Goal: Task Accomplishment & Management: Complete application form

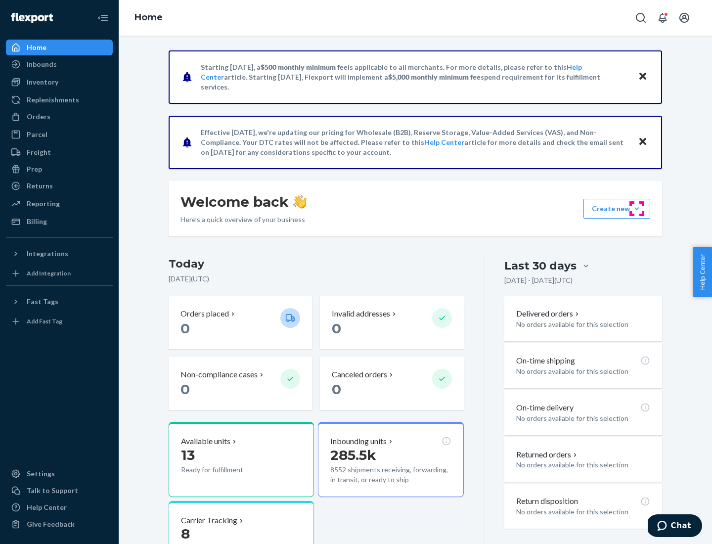
click at [637, 209] on button "Create new Create new inbound Create new order Create new product" at bounding box center [616, 209] width 67 height 20
click at [59, 64] on div "Inbounds" at bounding box center [59, 64] width 105 height 14
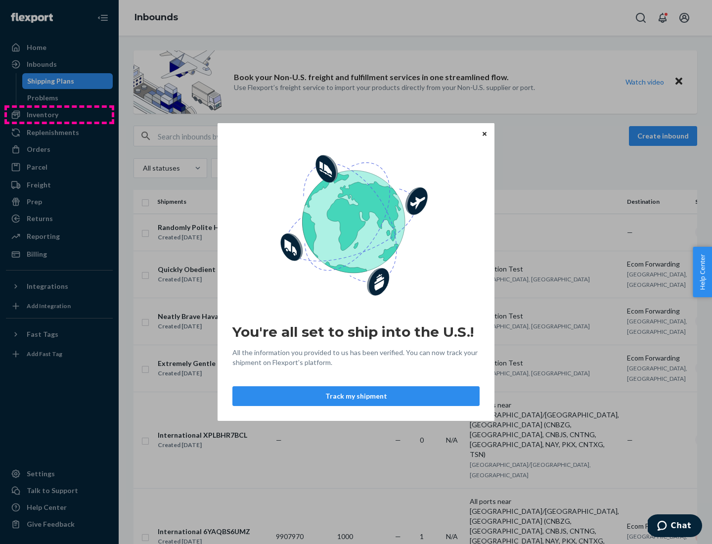
click at [59, 115] on div "You're all set to ship into the U.S.! All the information you provided to us ha…" at bounding box center [356, 272] width 712 height 544
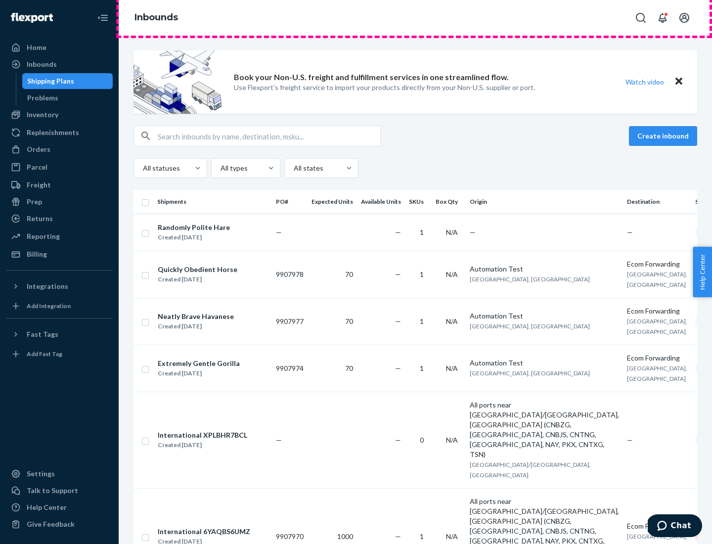
click at [415, 18] on div "Inbounds" at bounding box center [415, 18] width 593 height 36
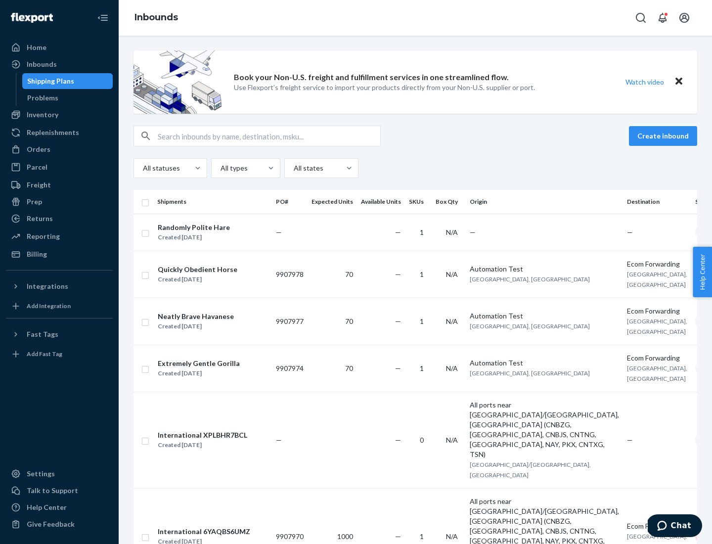
click at [415, 18] on div "Inbounds" at bounding box center [415, 18] width 593 height 36
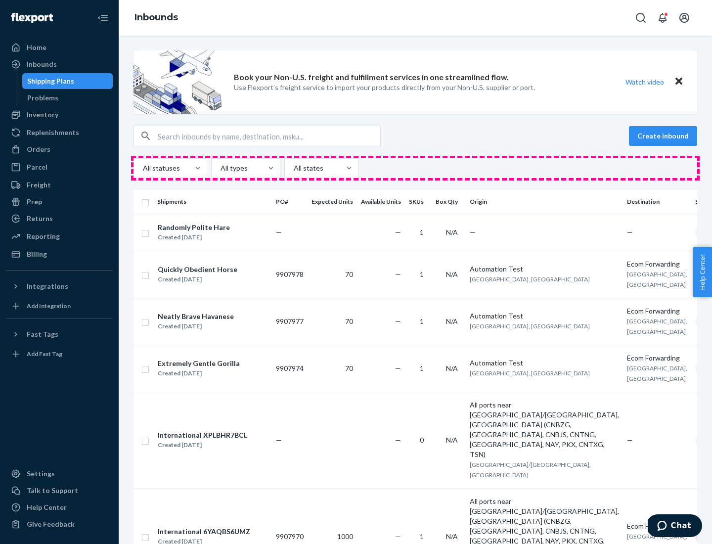
click at [415, 168] on div "All statuses All types All states" at bounding box center [414, 168] width 563 height 20
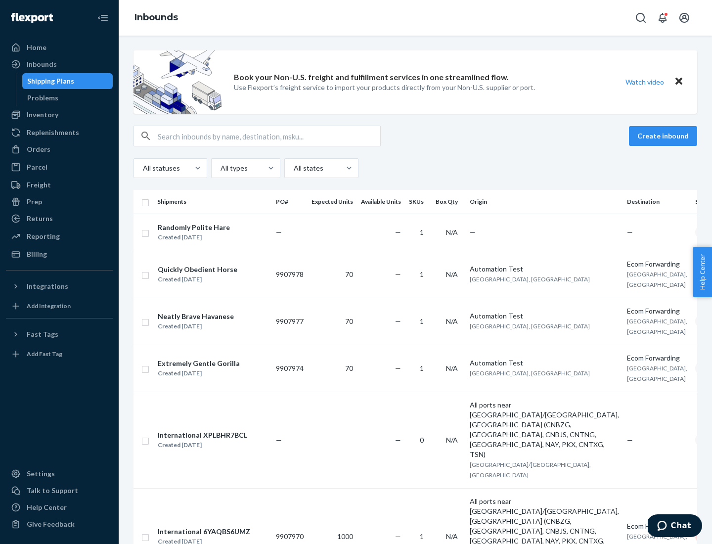
click at [49, 81] on div "Shipping Plans" at bounding box center [50, 81] width 47 height 10
click at [664, 136] on button "Create inbound" at bounding box center [663, 136] width 68 height 20
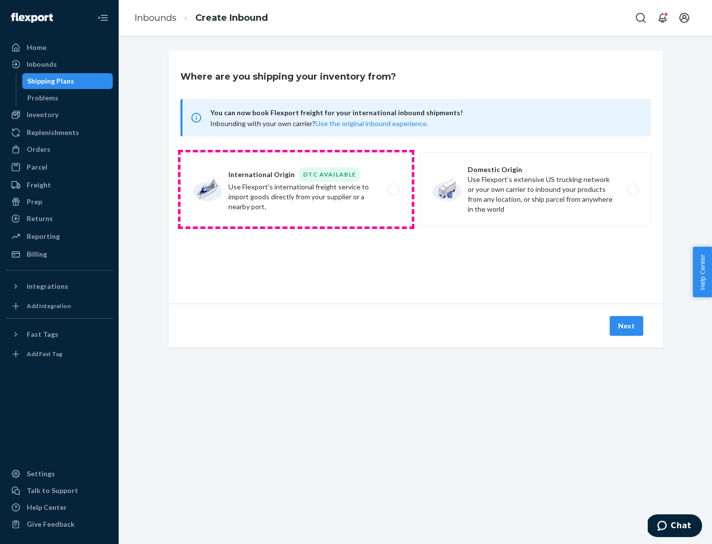
click at [296, 189] on label "International Origin DTC Available Use Flexport's international freight service…" at bounding box center [295, 189] width 231 height 74
click at [393, 189] on input "International Origin DTC Available Use Flexport's international freight service…" at bounding box center [396, 189] width 6 height 6
radio input "true"
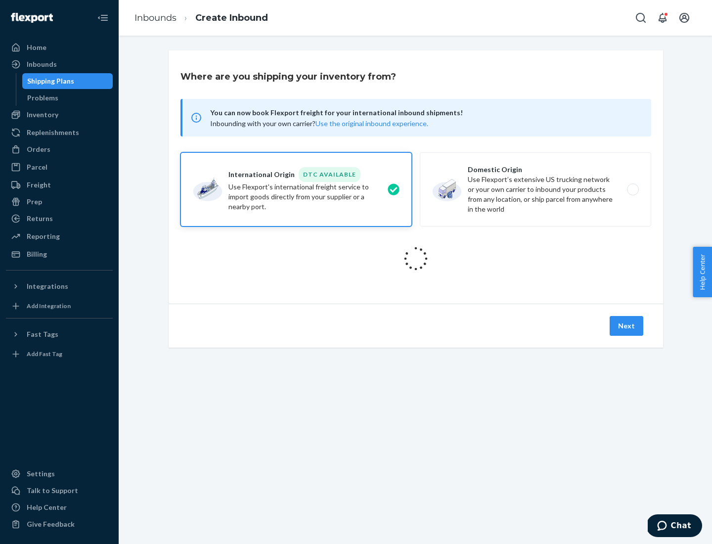
click at [416, 258] on icon at bounding box center [415, 258] width 35 height 35
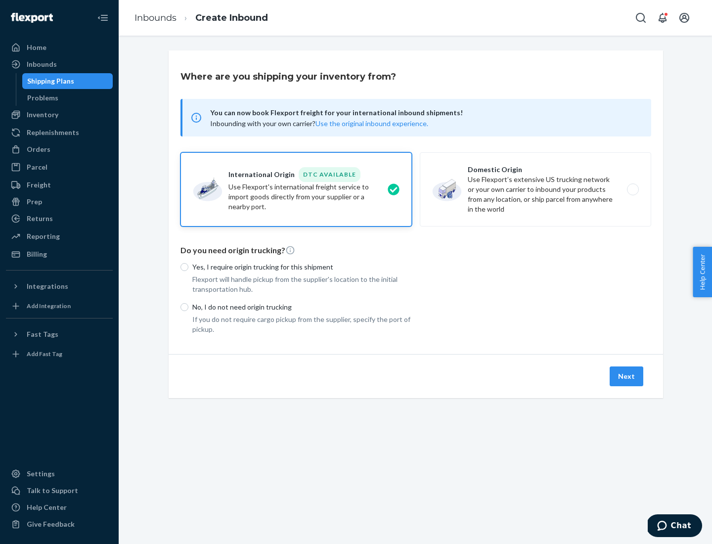
click at [302, 266] on p "Yes, I require origin trucking for this shipment" at bounding box center [301, 267] width 219 height 10
click at [188, 266] on input "Yes, I require origin trucking for this shipment" at bounding box center [184, 267] width 8 height 8
radio input "true"
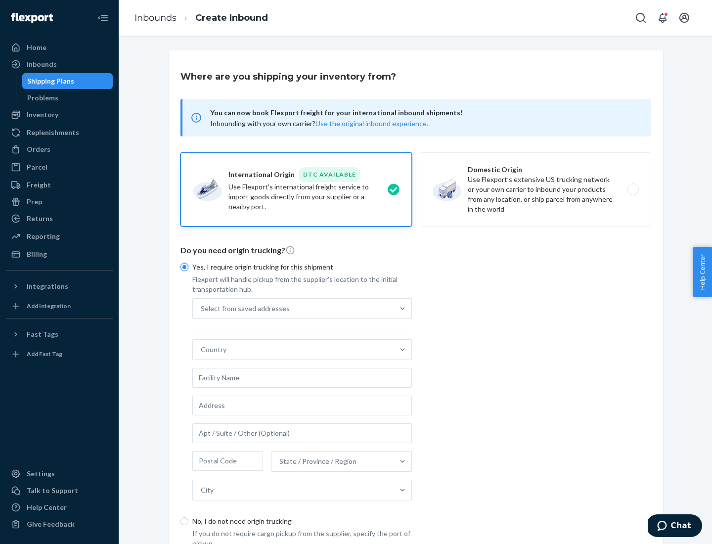
scroll to position [19, 0]
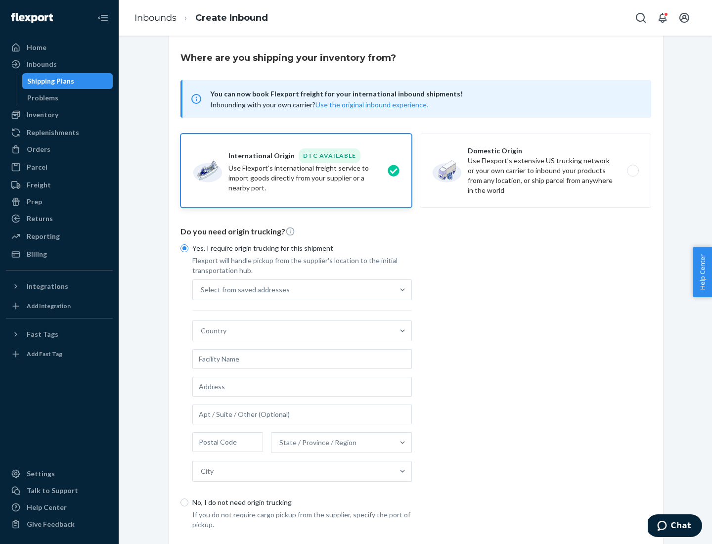
click at [293, 289] on div "Select from saved addresses" at bounding box center [293, 290] width 201 height 20
click at [202, 289] on input "Select from saved addresses" at bounding box center [201, 290] width 1 height 10
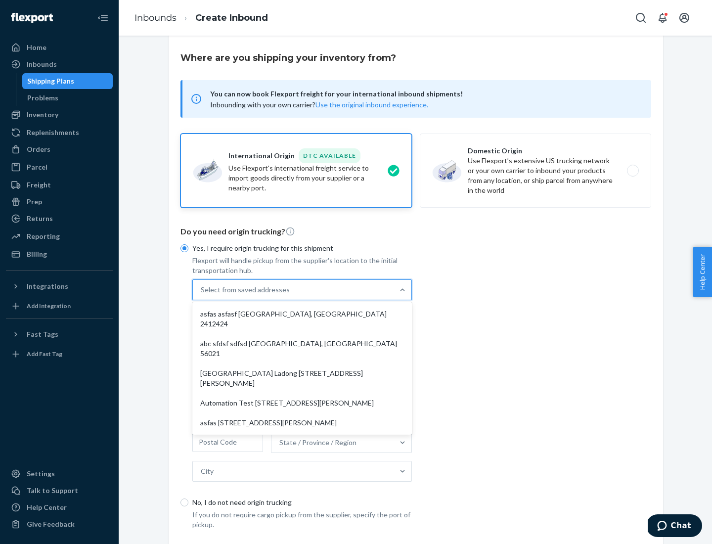
scroll to position [43, 0]
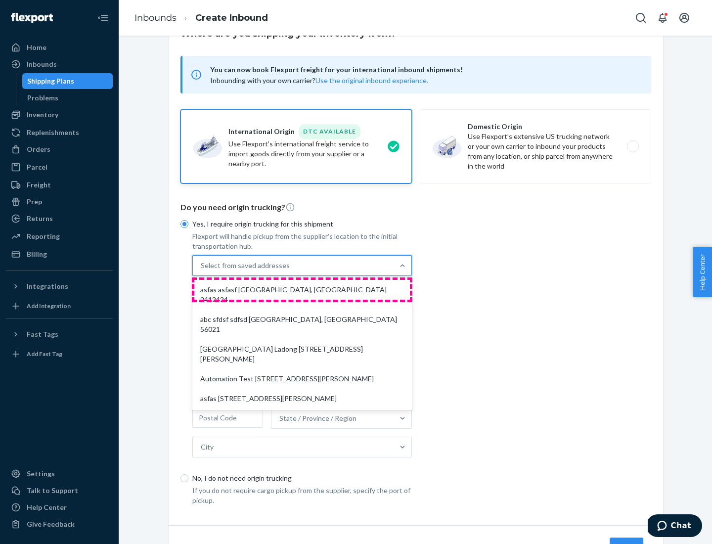
click at [302, 289] on div "asfas asfasf [GEOGRAPHIC_DATA], [GEOGRAPHIC_DATA] 2412424" at bounding box center [301, 295] width 215 height 30
click at [202, 270] on input "option asfas asfasf [GEOGRAPHIC_DATA], [GEOGRAPHIC_DATA] 2412424 focused, 1 of …" at bounding box center [201, 265] width 1 height 10
type input "asfas"
type input "asfasf"
type input "2412424"
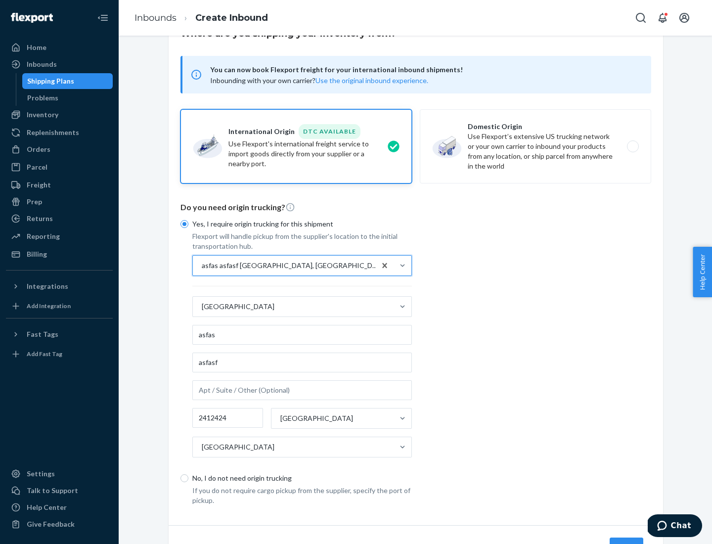
scroll to position [92, 0]
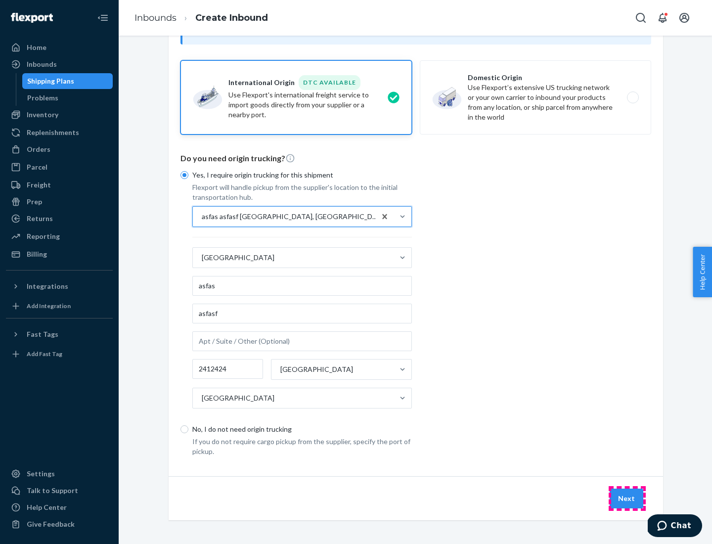
click at [627, 498] on button "Next" at bounding box center [626, 498] width 34 height 20
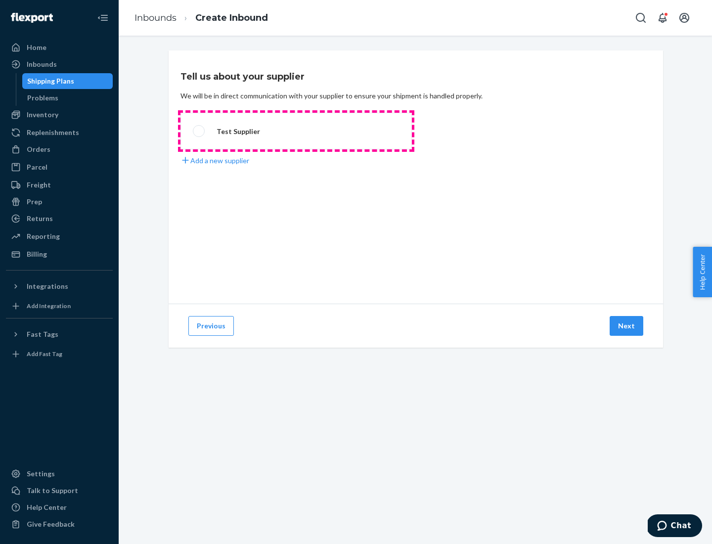
click at [296, 131] on label "Test Supplier" at bounding box center [295, 131] width 231 height 37
click at [199, 131] on input "Test Supplier" at bounding box center [196, 131] width 6 height 6
radio input "true"
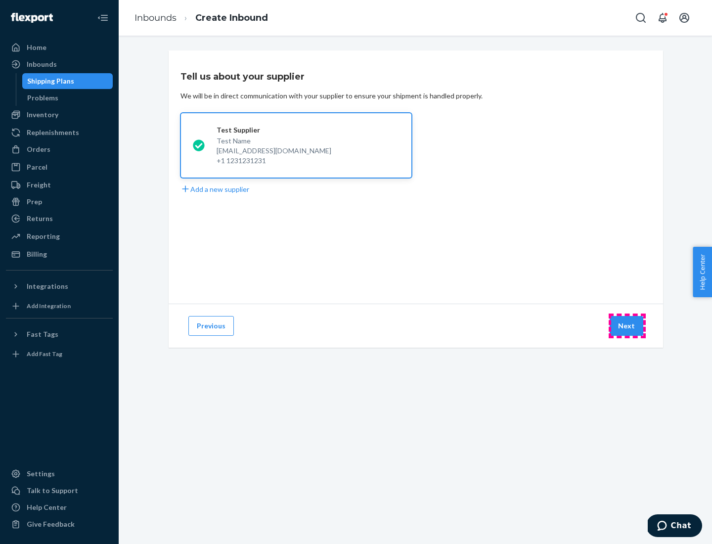
click at [627, 326] on button "Next" at bounding box center [626, 326] width 34 height 20
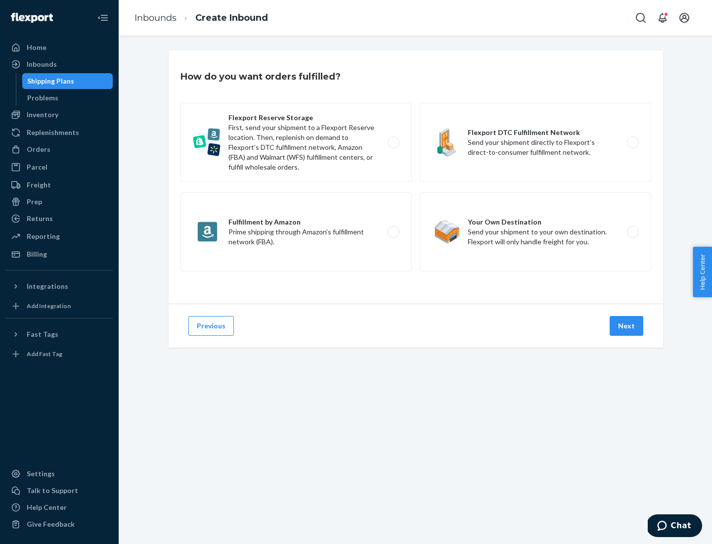
click at [296, 232] on label "Fulfillment by Amazon Prime shipping through Amazon’s fulfillment network (FBA)." at bounding box center [295, 231] width 231 height 79
click at [393, 232] on input "Fulfillment by Amazon Prime shipping through Amazon’s fulfillment network (FBA)." at bounding box center [396, 232] width 6 height 6
radio input "true"
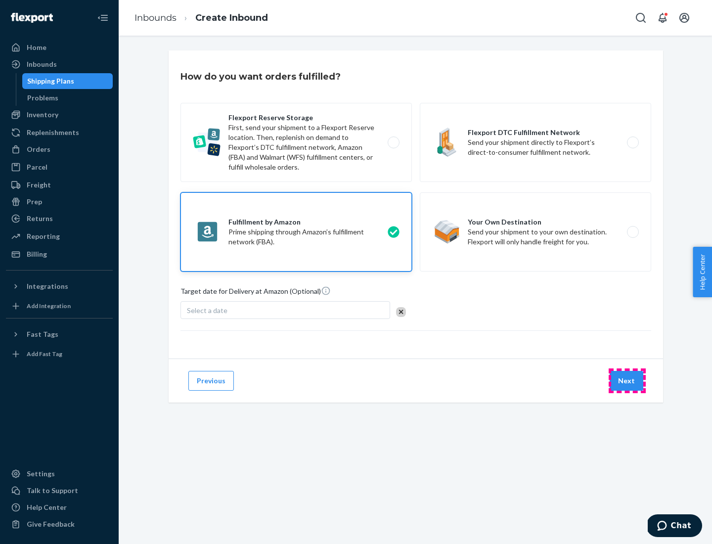
click at [627, 381] on button "Next" at bounding box center [626, 381] width 34 height 20
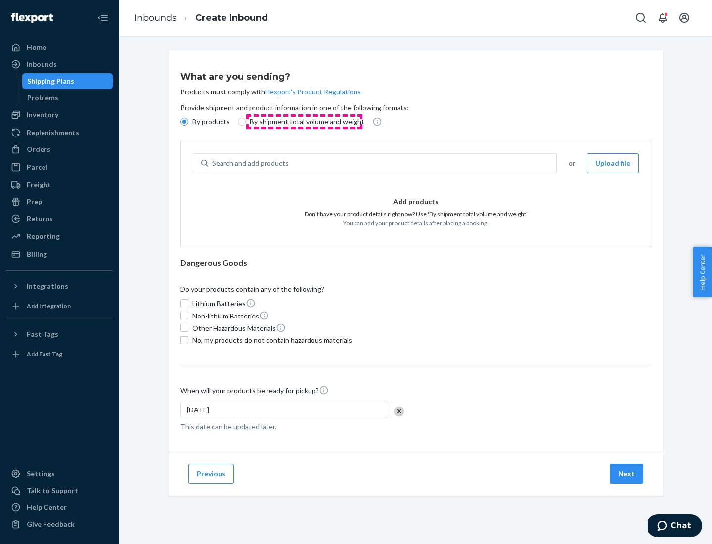
click at [304, 122] on p "By shipment total volume and weight" at bounding box center [307, 122] width 115 height 10
click at [246, 122] on input "By shipment total volume and weight" at bounding box center [242, 122] width 8 height 8
radio input "true"
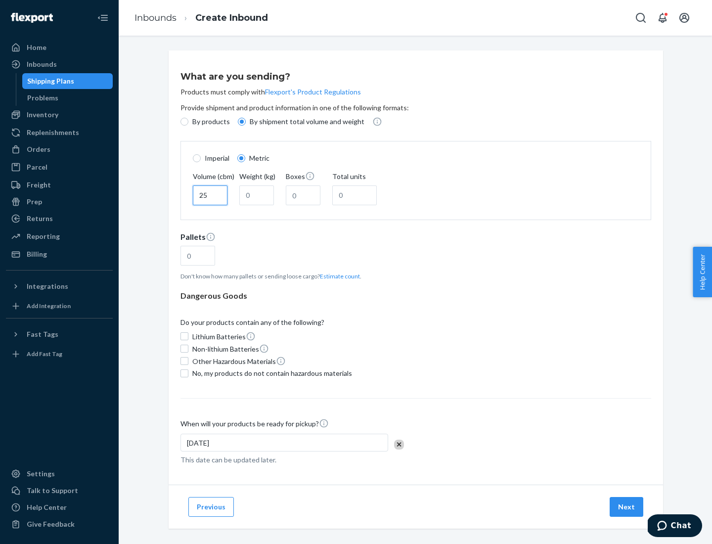
type input "25"
type input "100"
type input "50"
type input "500"
click at [338, 276] on button "Estimate count" at bounding box center [340, 276] width 40 height 8
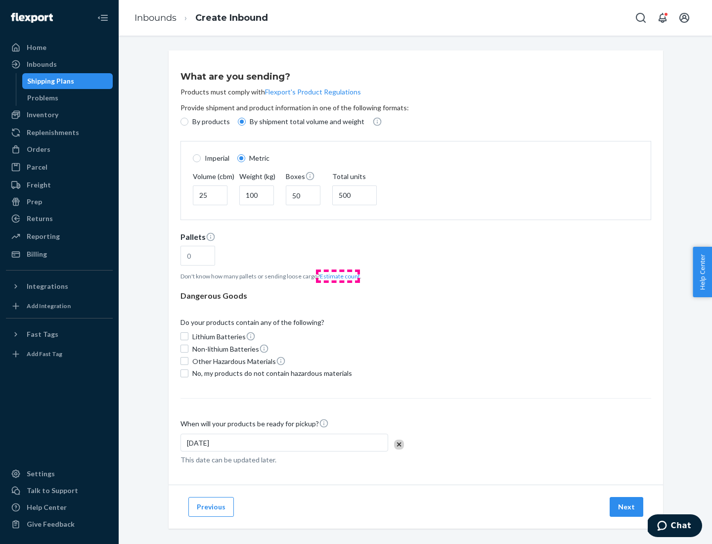
type input "16"
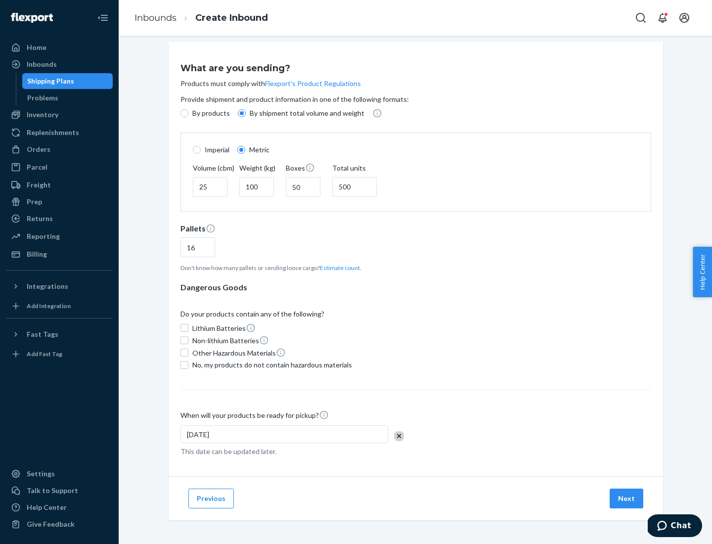
click at [270, 364] on span "No, my products do not contain hazardous materials" at bounding box center [272, 365] width 160 height 10
click at [188, 364] on input "No, my products do not contain hazardous materials" at bounding box center [184, 365] width 8 height 8
checkbox input "true"
click at [627, 498] on button "Next" at bounding box center [626, 498] width 34 height 20
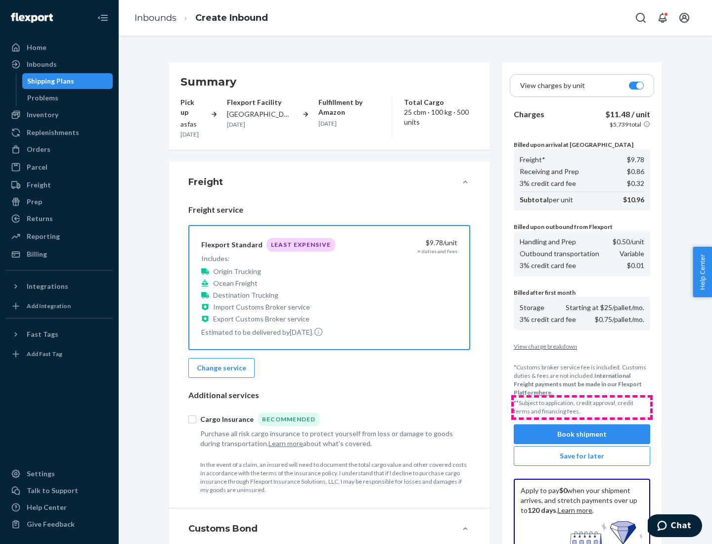
scroll to position [144, 0]
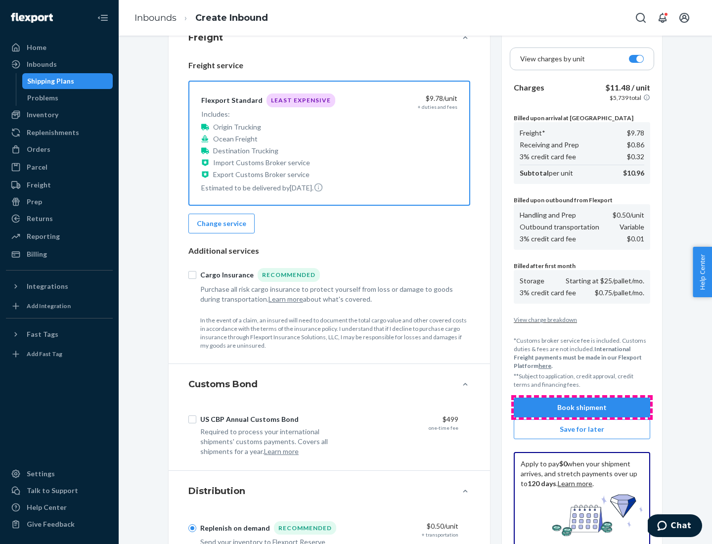
click at [582, 407] on button "Book shipment" at bounding box center [582, 407] width 136 height 20
